Goal: Find specific page/section: Find specific page/section

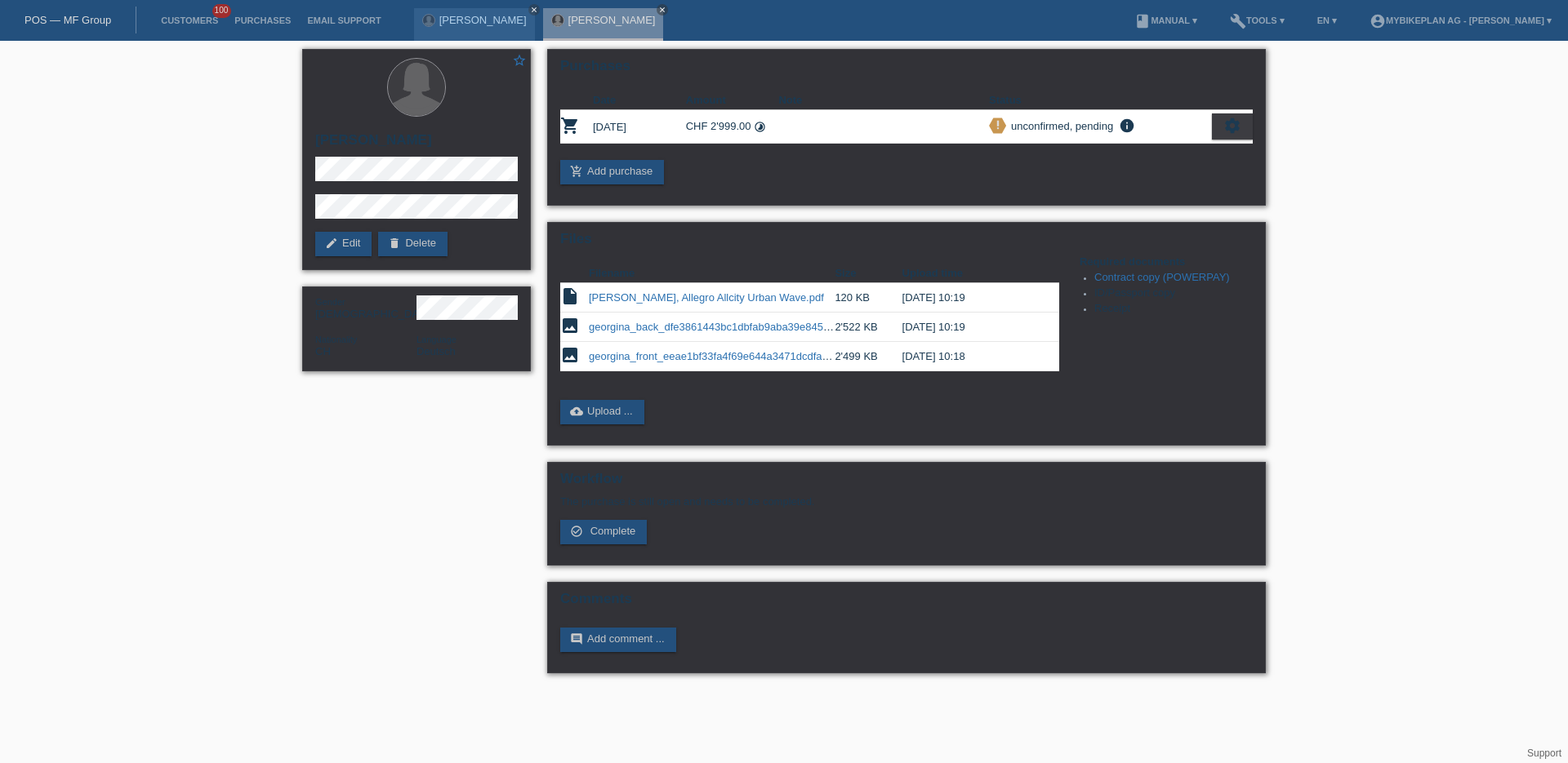
click at [79, 15] on link "POS — MF Group" at bounding box center [67, 20] width 86 height 12
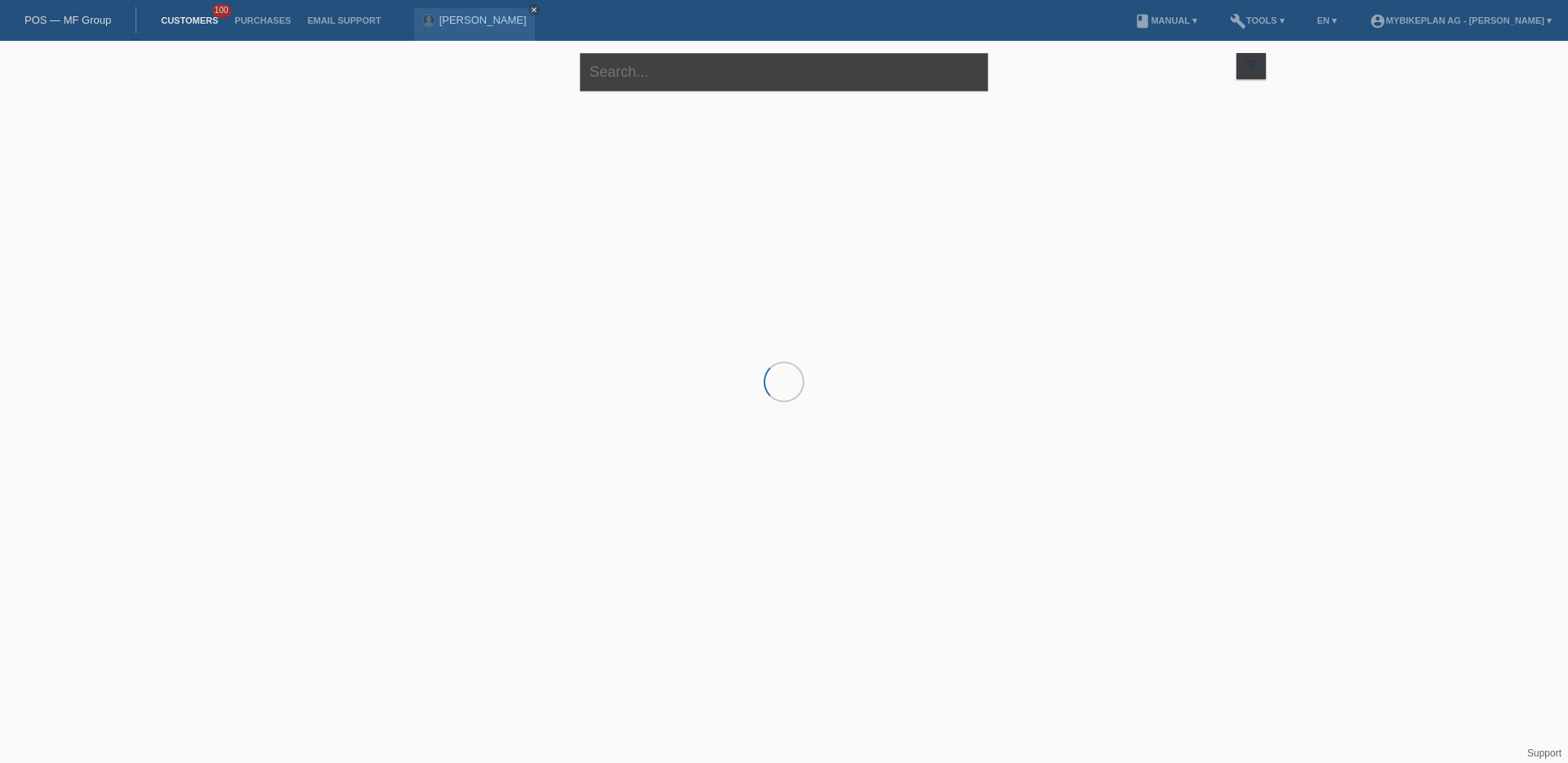
click at [645, 68] on input "text" at bounding box center [784, 72] width 408 height 38
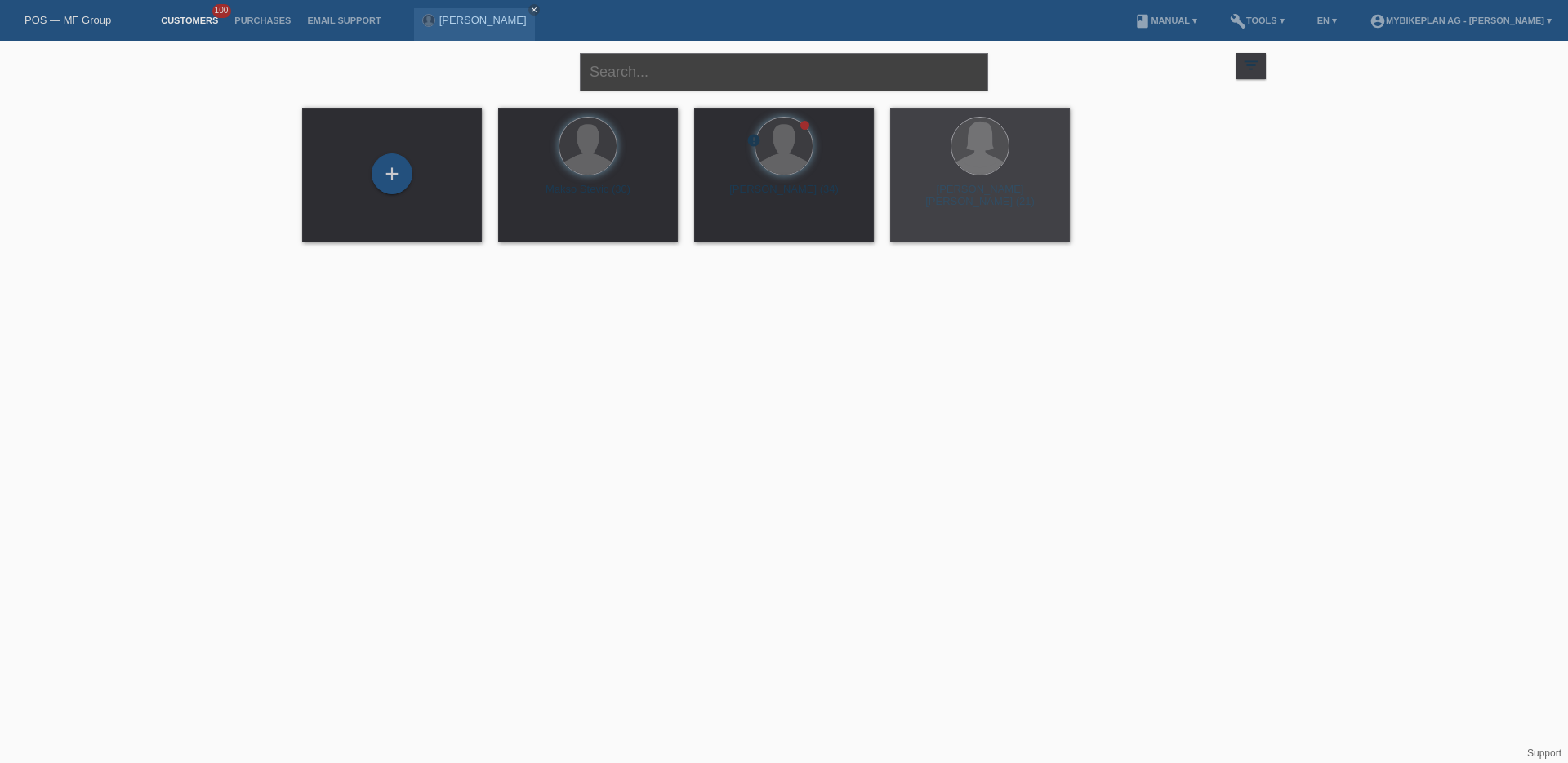
paste input "Filipp Landolt"
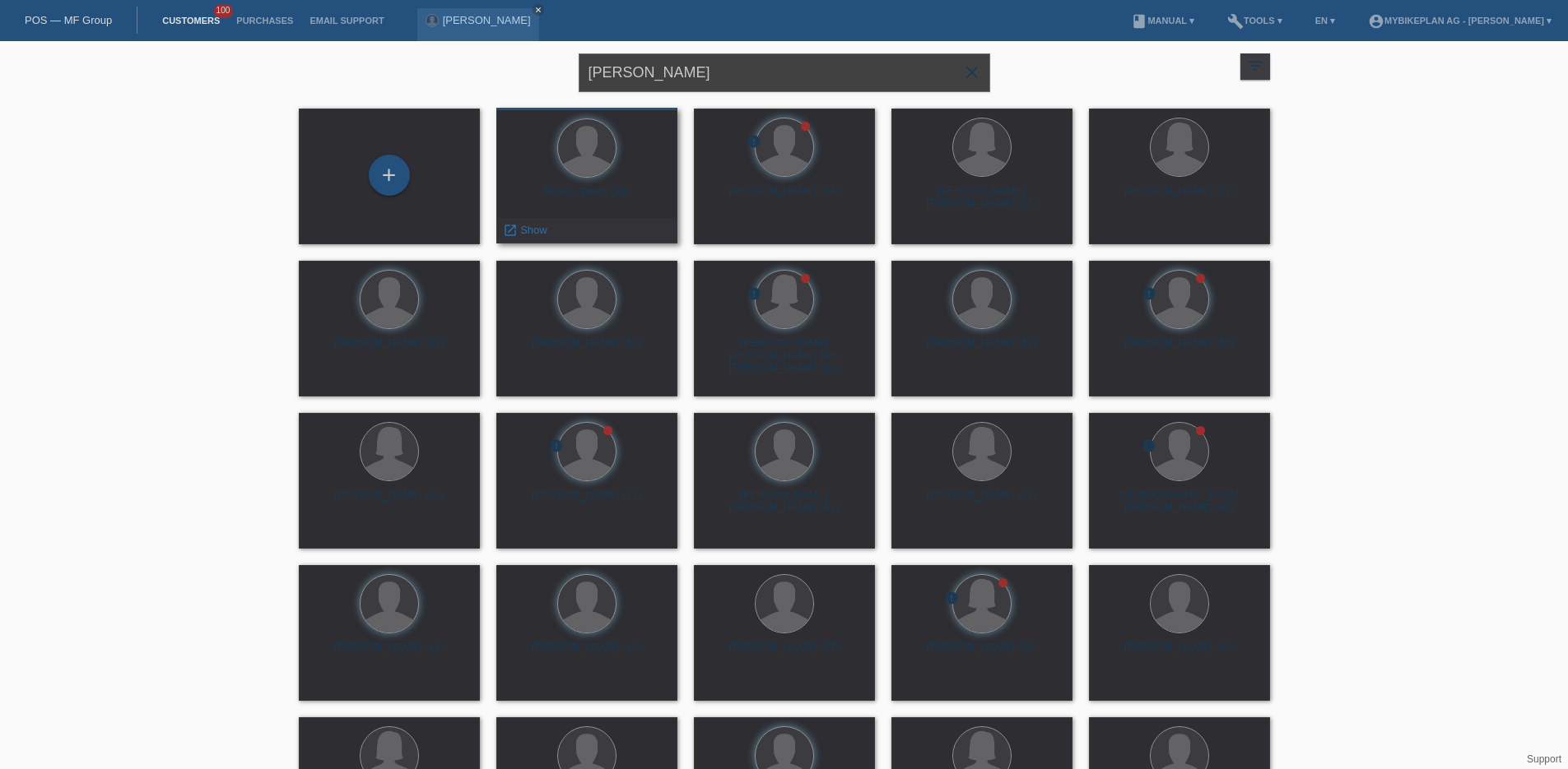
type input "Filipp Landolt"
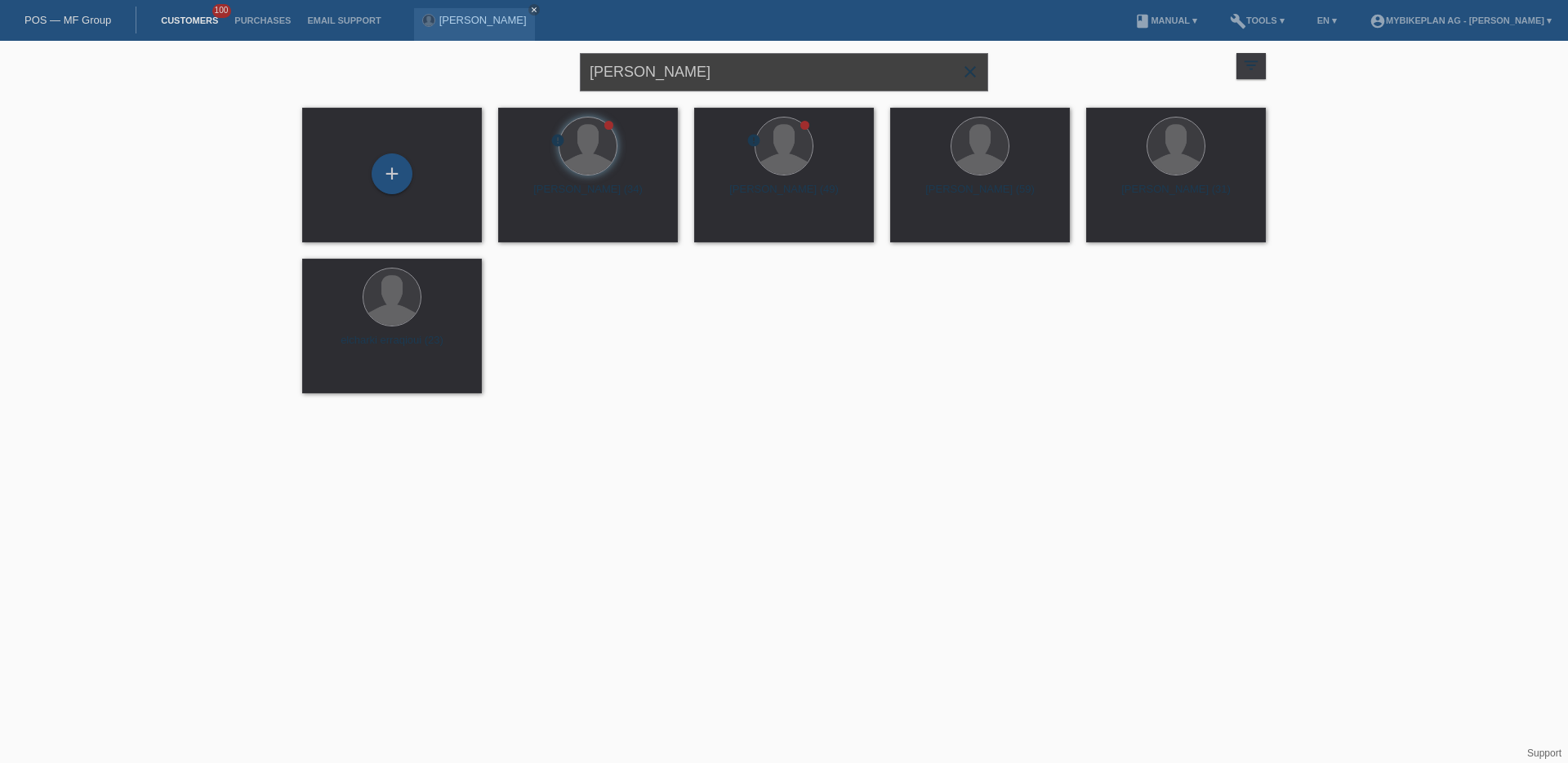
click at [675, 67] on input "Filipp Landolt" at bounding box center [784, 72] width 408 height 38
click at [675, 67] on input "[PERSON_NAME]" at bounding box center [784, 72] width 408 height 38
click at [525, 228] on span "Show" at bounding box center [536, 228] width 27 height 12
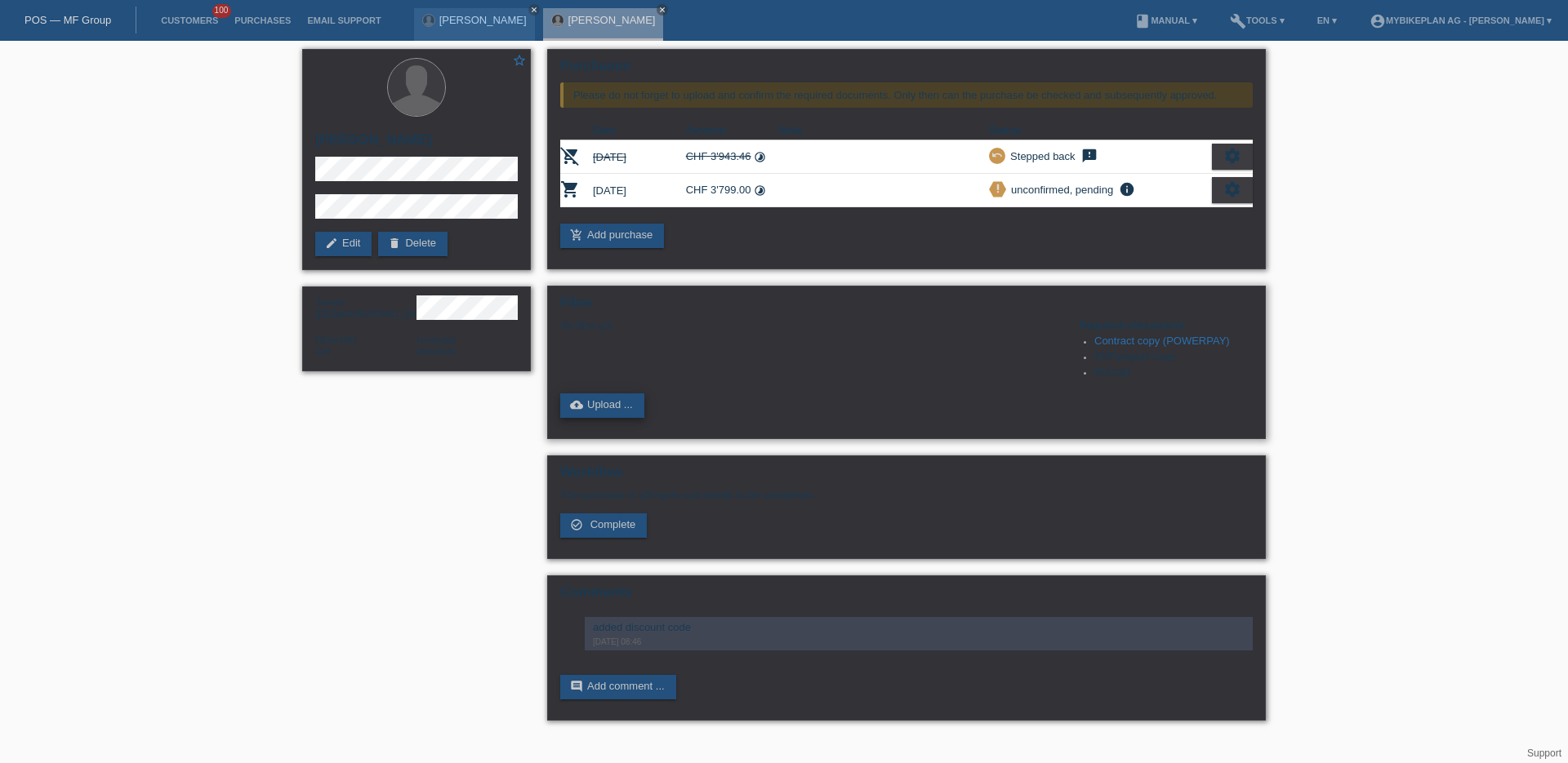
click at [618, 411] on link "cloud_upload Upload ..." at bounding box center [602, 405] width 84 height 24
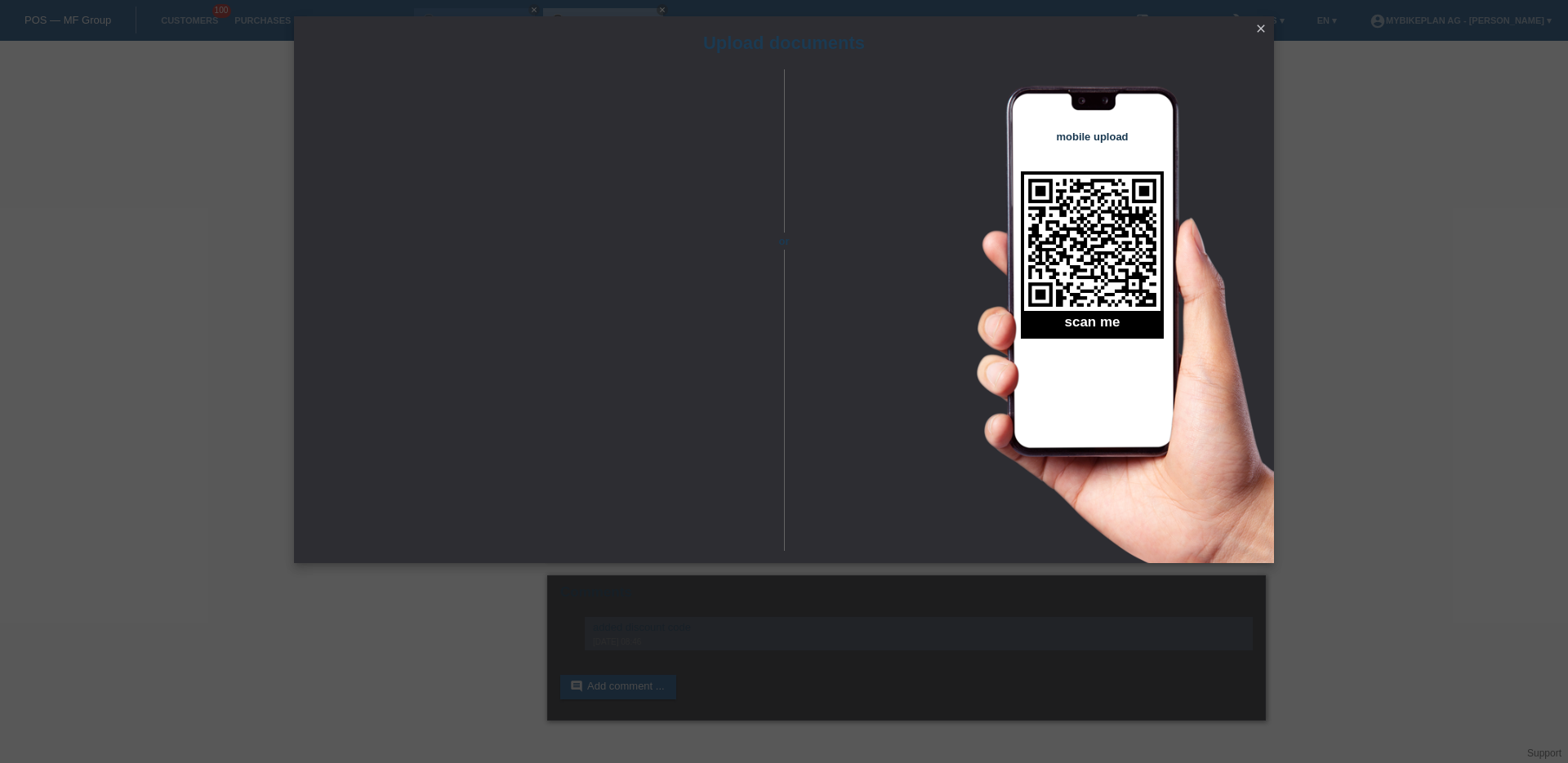
click at [1263, 35] on link "close" at bounding box center [1261, 30] width 21 height 19
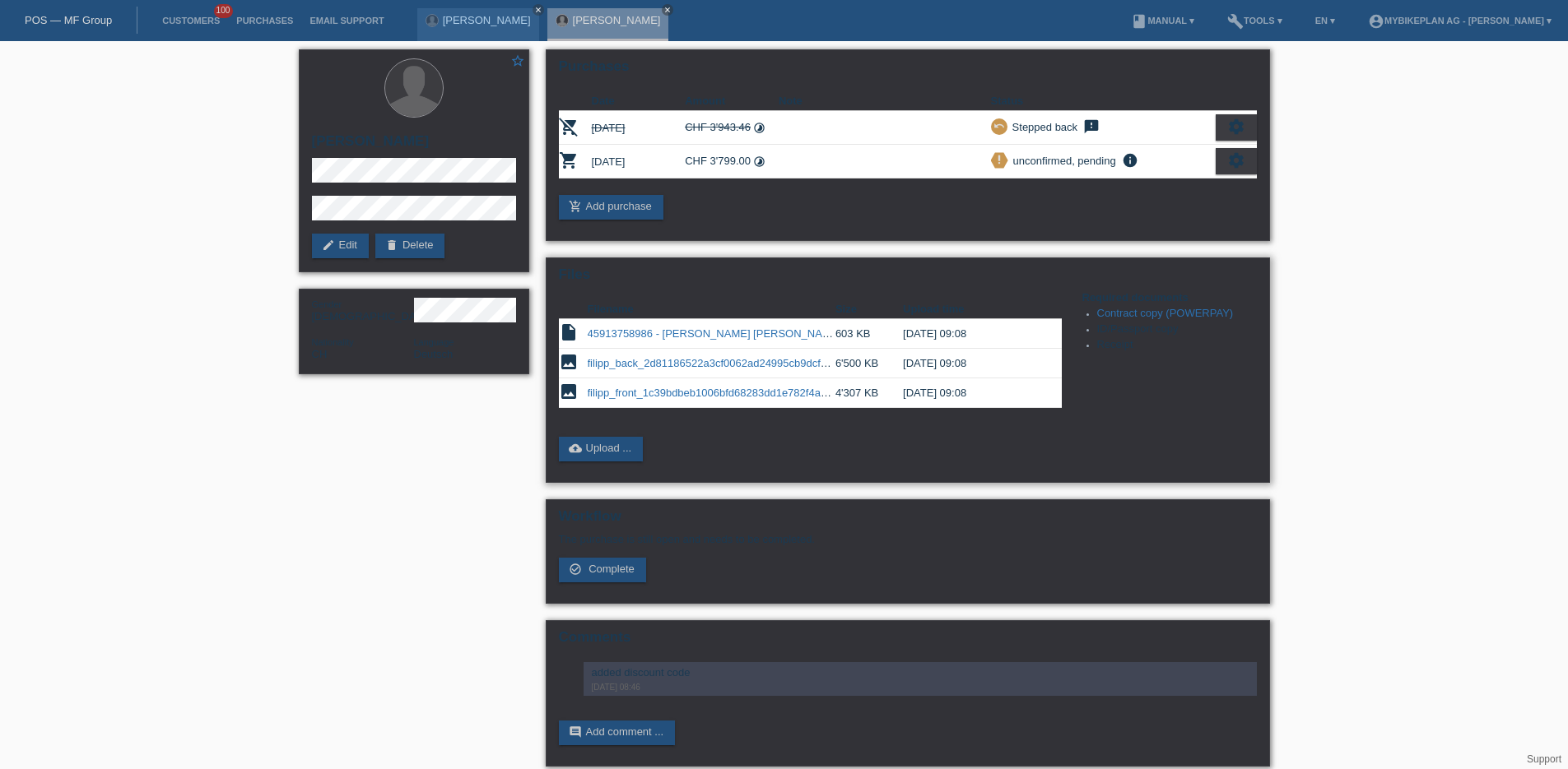
click at [630, 399] on link "filipp_front_1c39bdbeb1006bfd68283dd1e782f4ab.jpeg" at bounding box center [718, 393] width 263 height 12
